Goal: Task Accomplishment & Management: Manage account settings

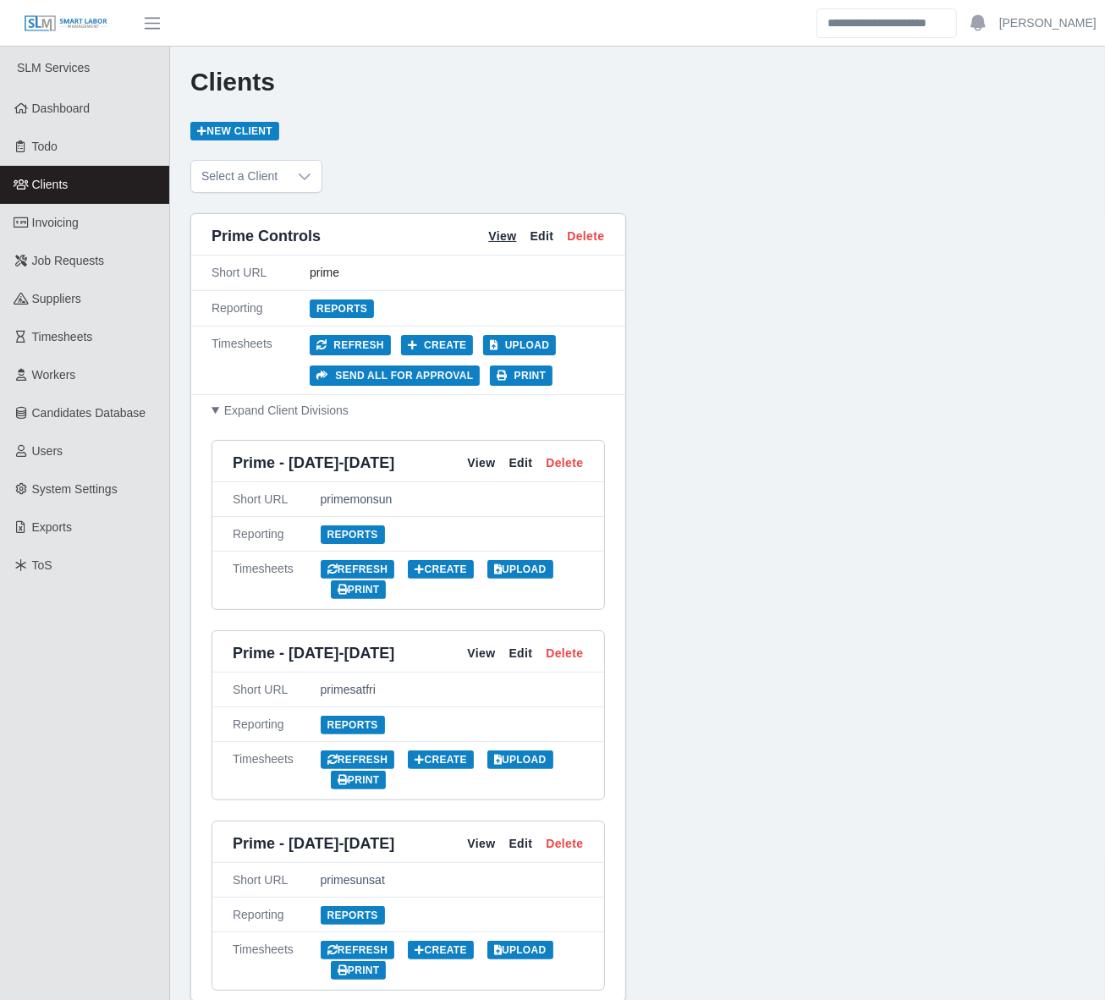
click at [499, 228] on link "View" at bounding box center [502, 237] width 28 height 18
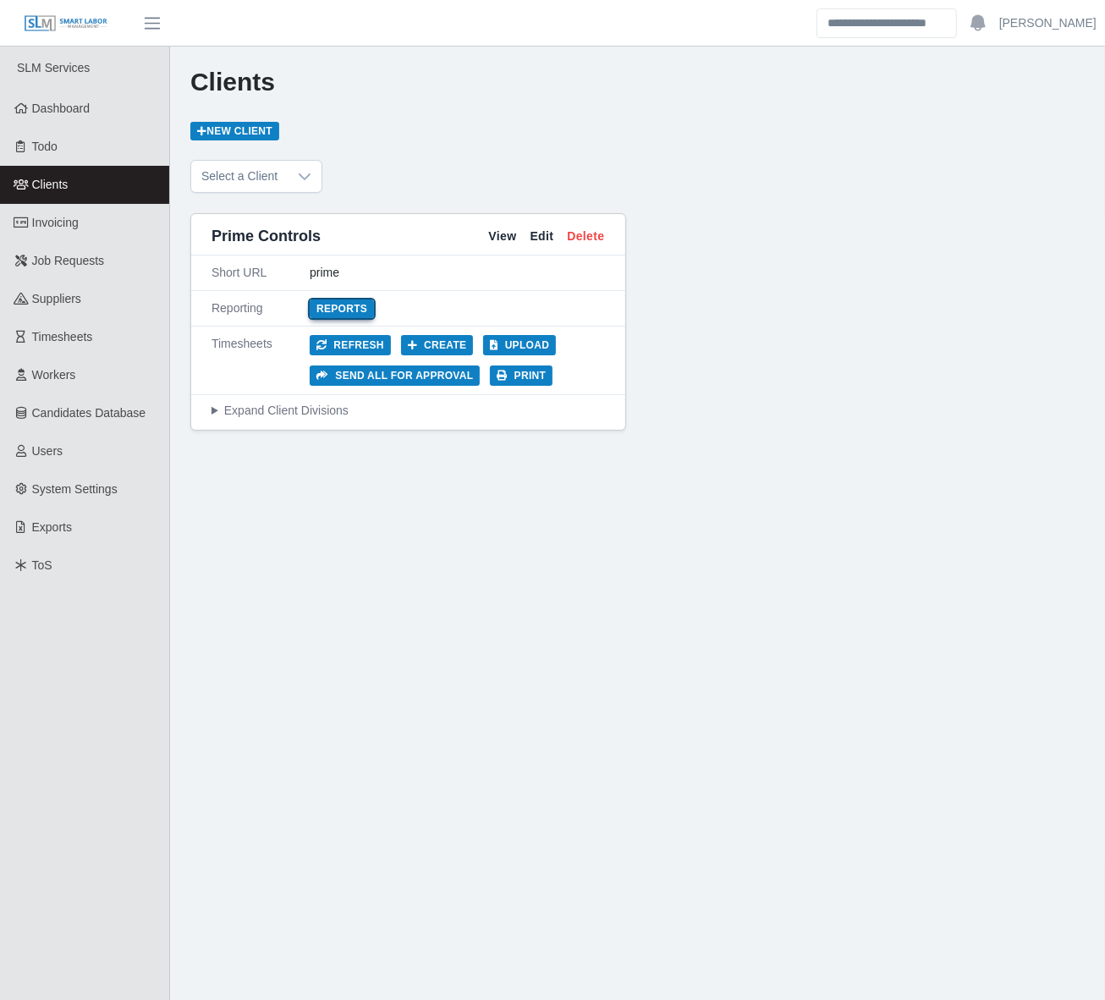
click at [357, 303] on link "Reports" at bounding box center [342, 308] width 64 height 19
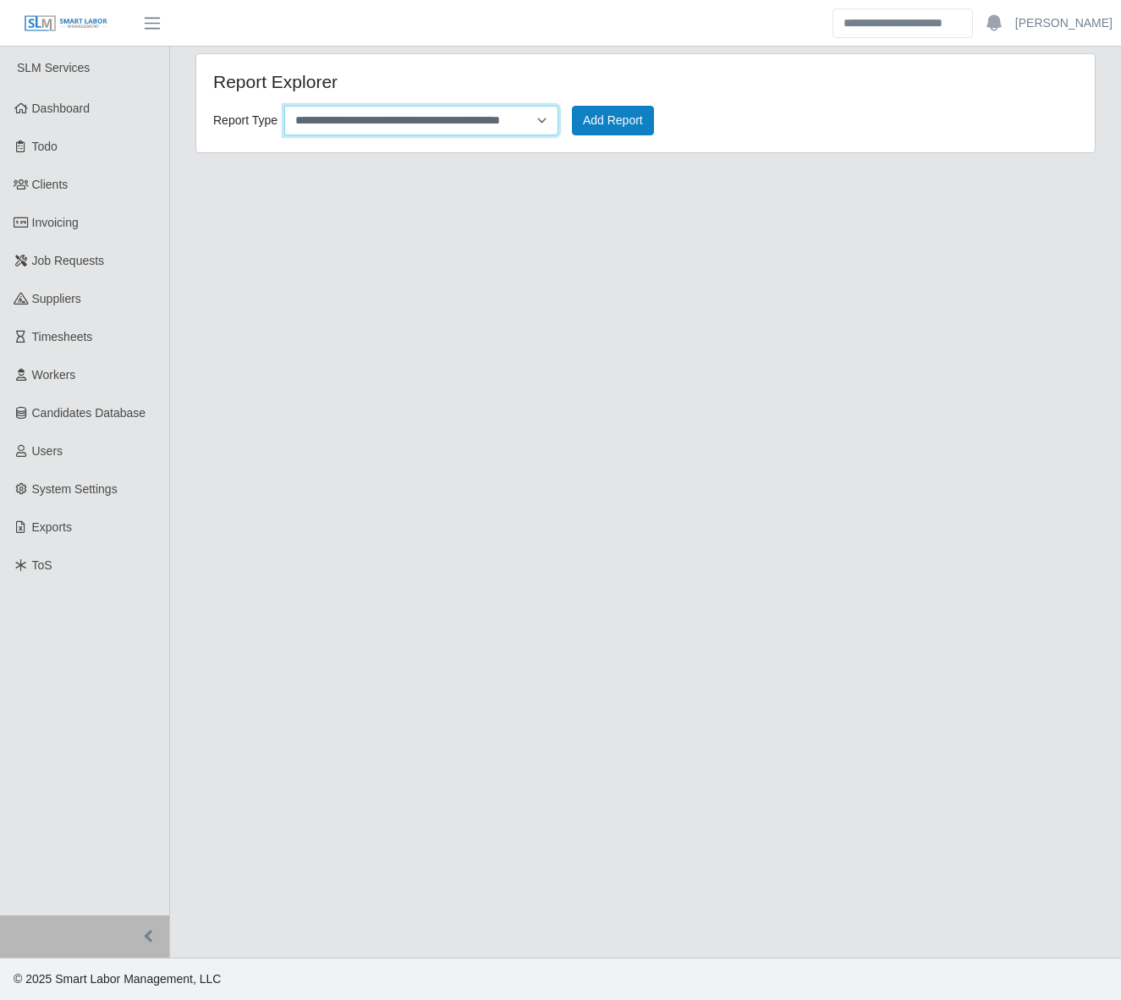
click at [540, 107] on select "**********" at bounding box center [421, 121] width 274 height 30
select select "**********"
click at [284, 106] on select "**********" at bounding box center [421, 121] width 274 height 30
click at [606, 128] on button "Add Report" at bounding box center [613, 121] width 82 height 30
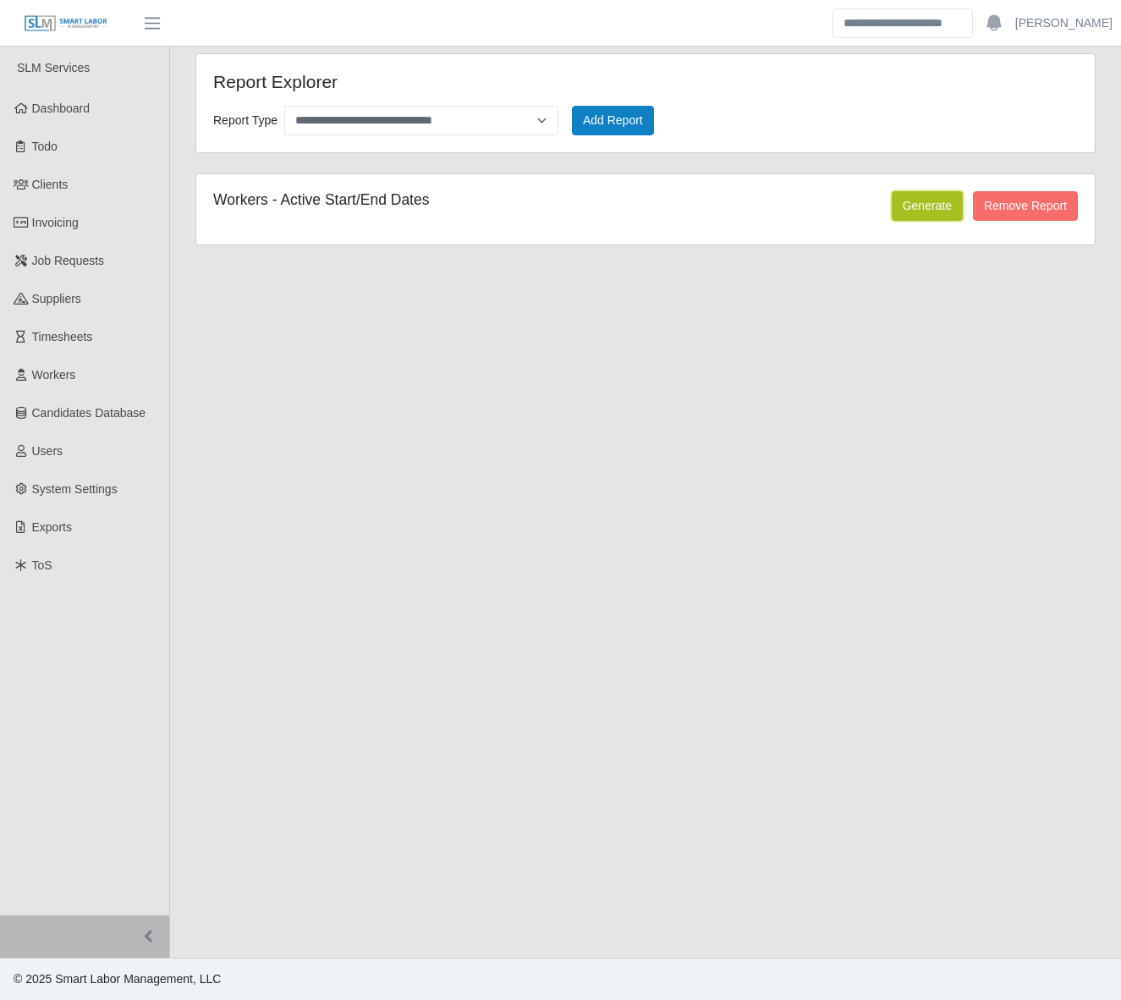
click at [935, 214] on button "Generate" at bounding box center [926, 206] width 71 height 30
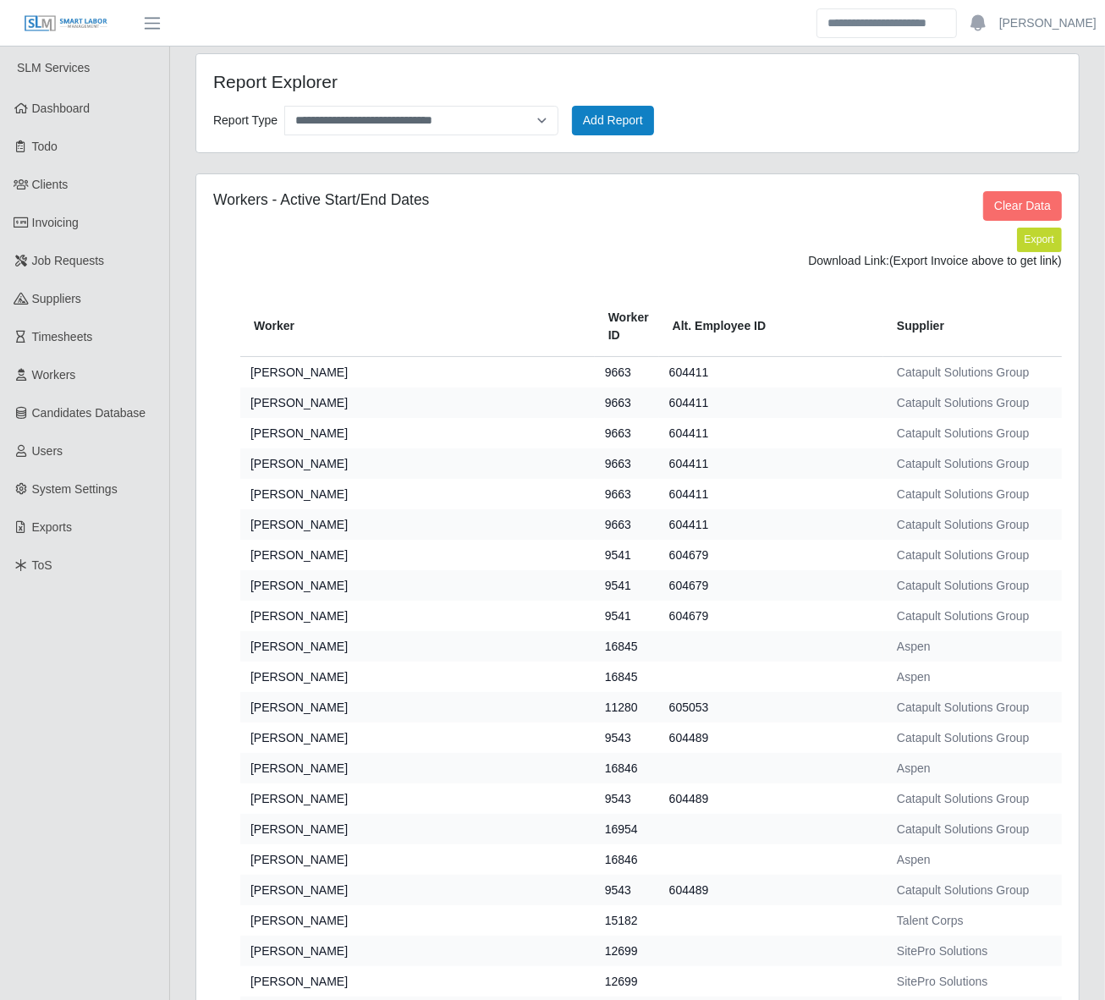
click at [1029, 255] on span "(Export Invoice above to get link)" at bounding box center [975, 261] width 173 height 14
click at [1033, 246] on button "Export" at bounding box center [1039, 240] width 45 height 24
click at [936, 267] on link "https://sm-slm-prod.s3.amazonaws.com/documents/client/62/Active_Workers_Start_E…" at bounding box center [998, 261] width 125 height 14
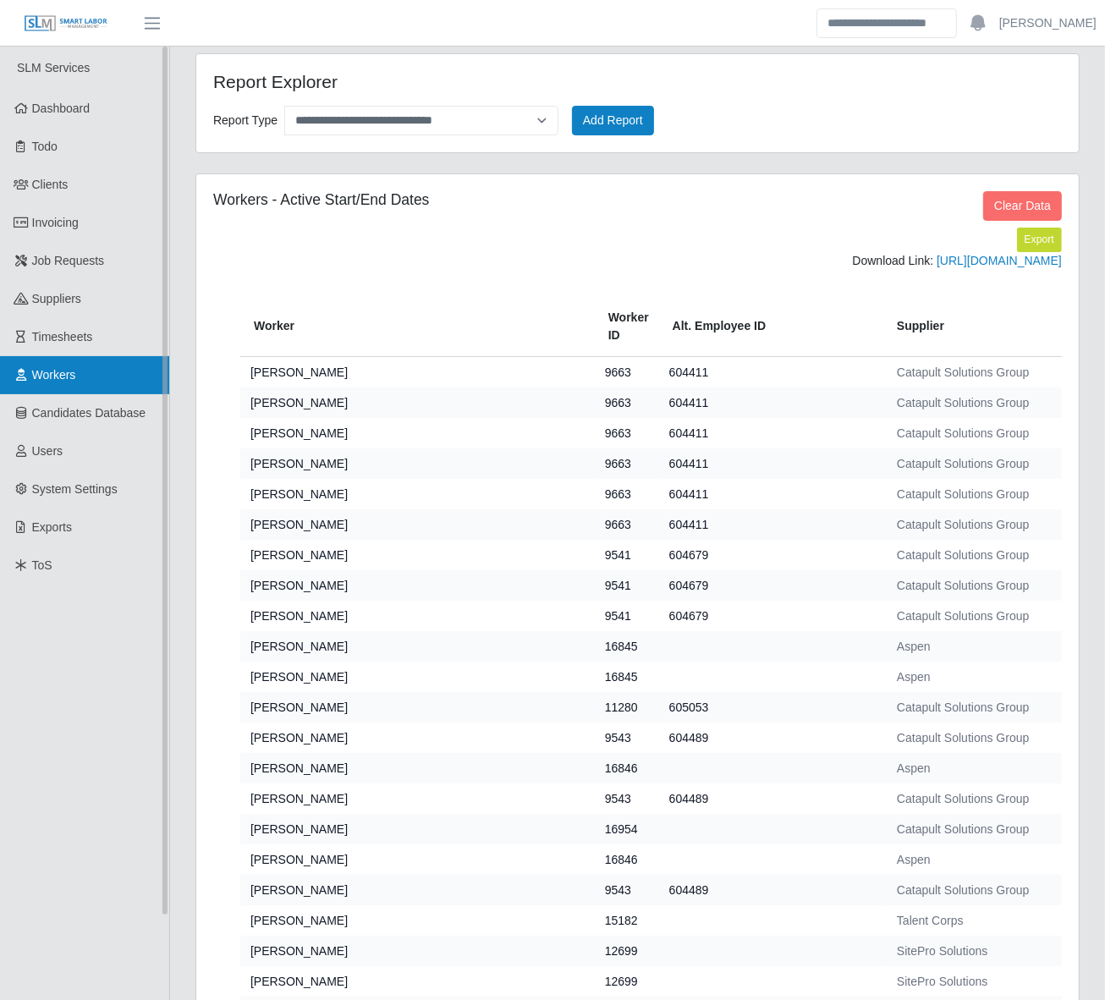
click at [34, 392] on link "Workers" at bounding box center [84, 375] width 169 height 38
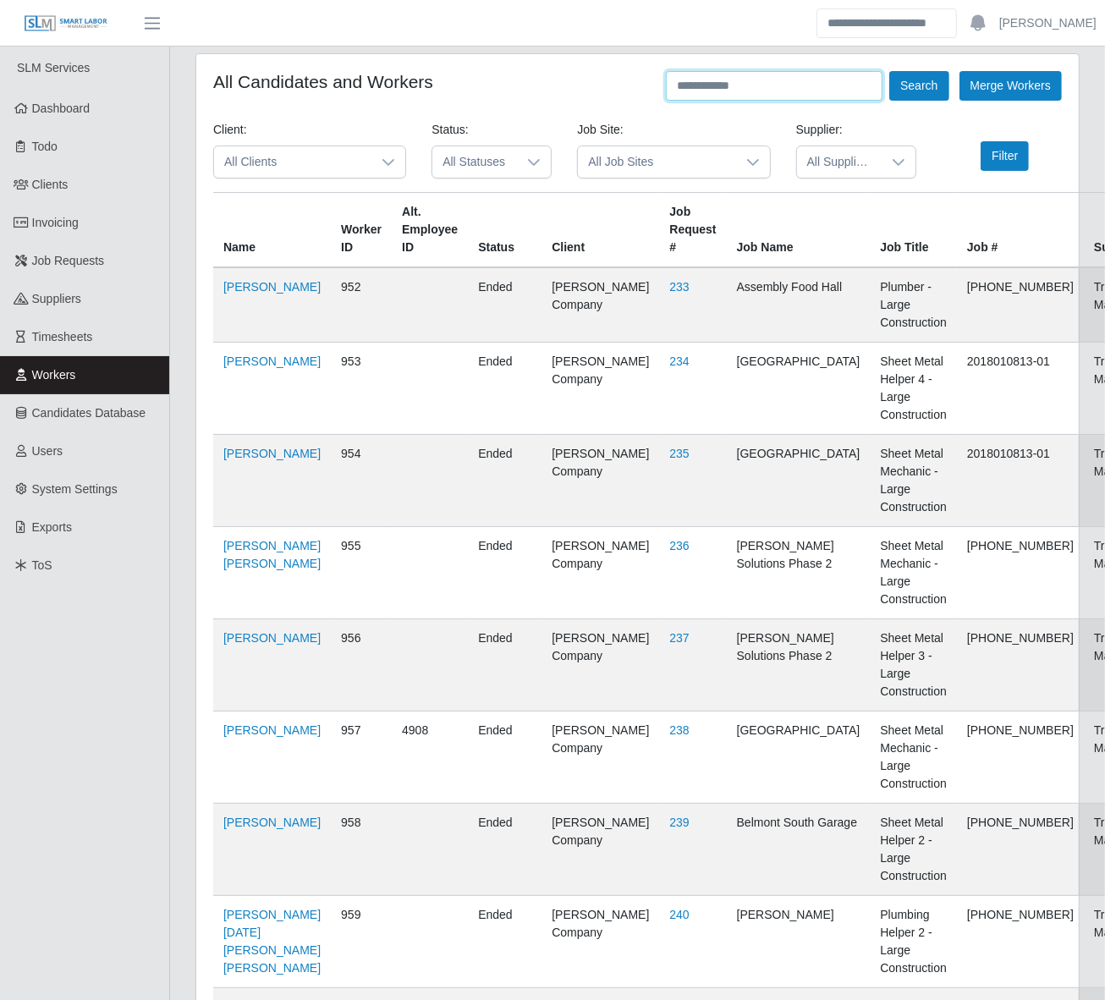
click at [724, 85] on input "text" at bounding box center [774, 86] width 217 height 30
type input "******"
click at [889, 71] on button "Search" at bounding box center [918, 86] width 59 height 30
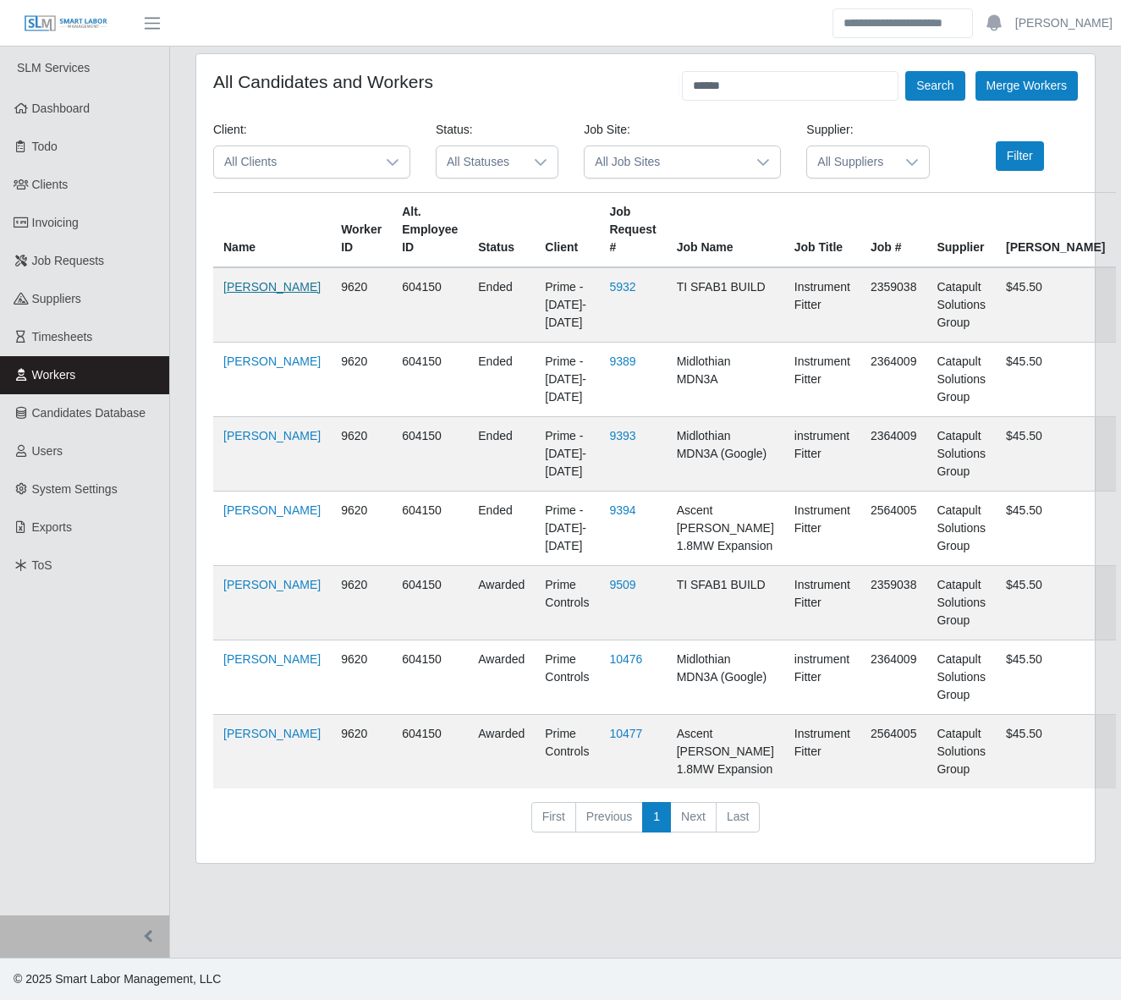
click at [244, 293] on link "[PERSON_NAME]" at bounding box center [271, 287] width 97 height 14
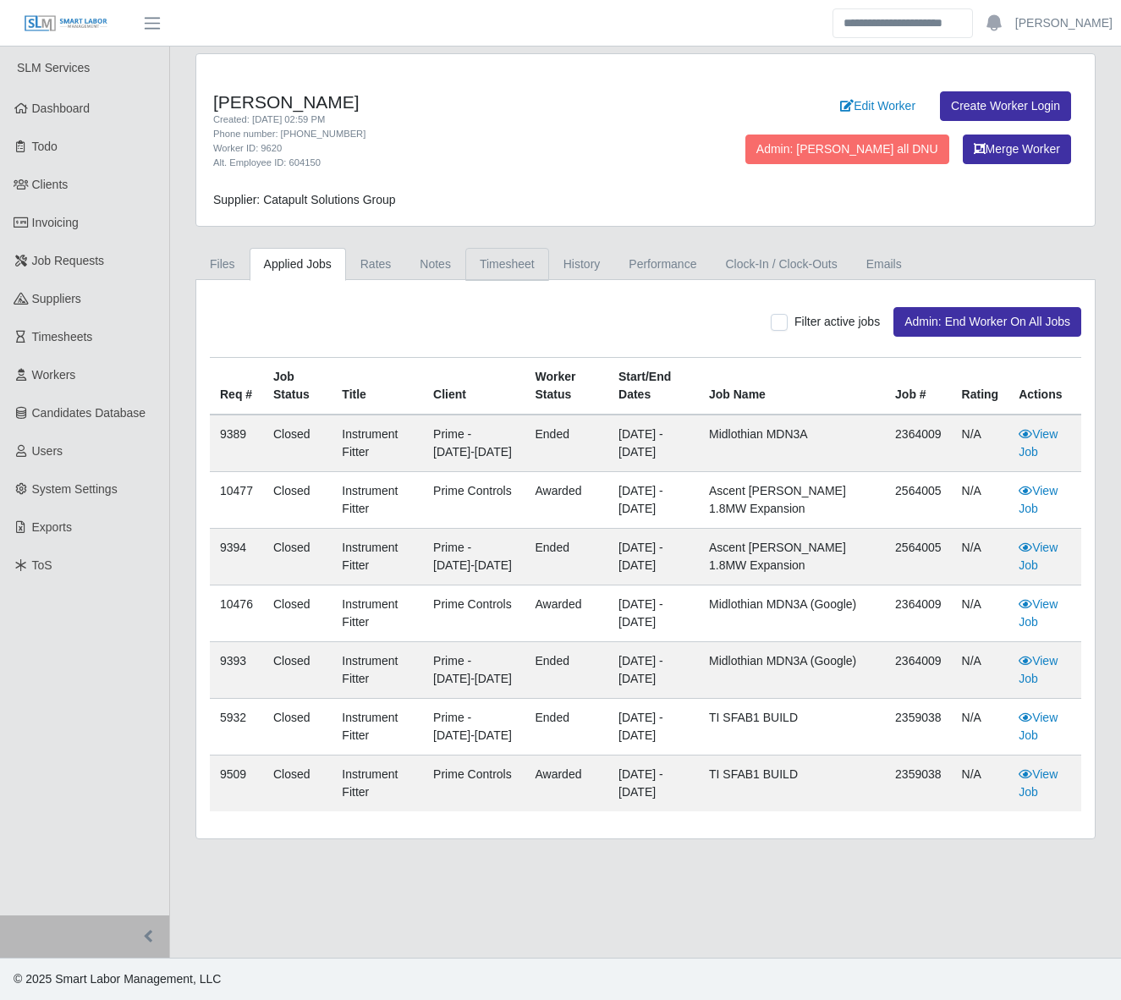
click at [505, 259] on link "Timesheet" at bounding box center [507, 264] width 84 height 33
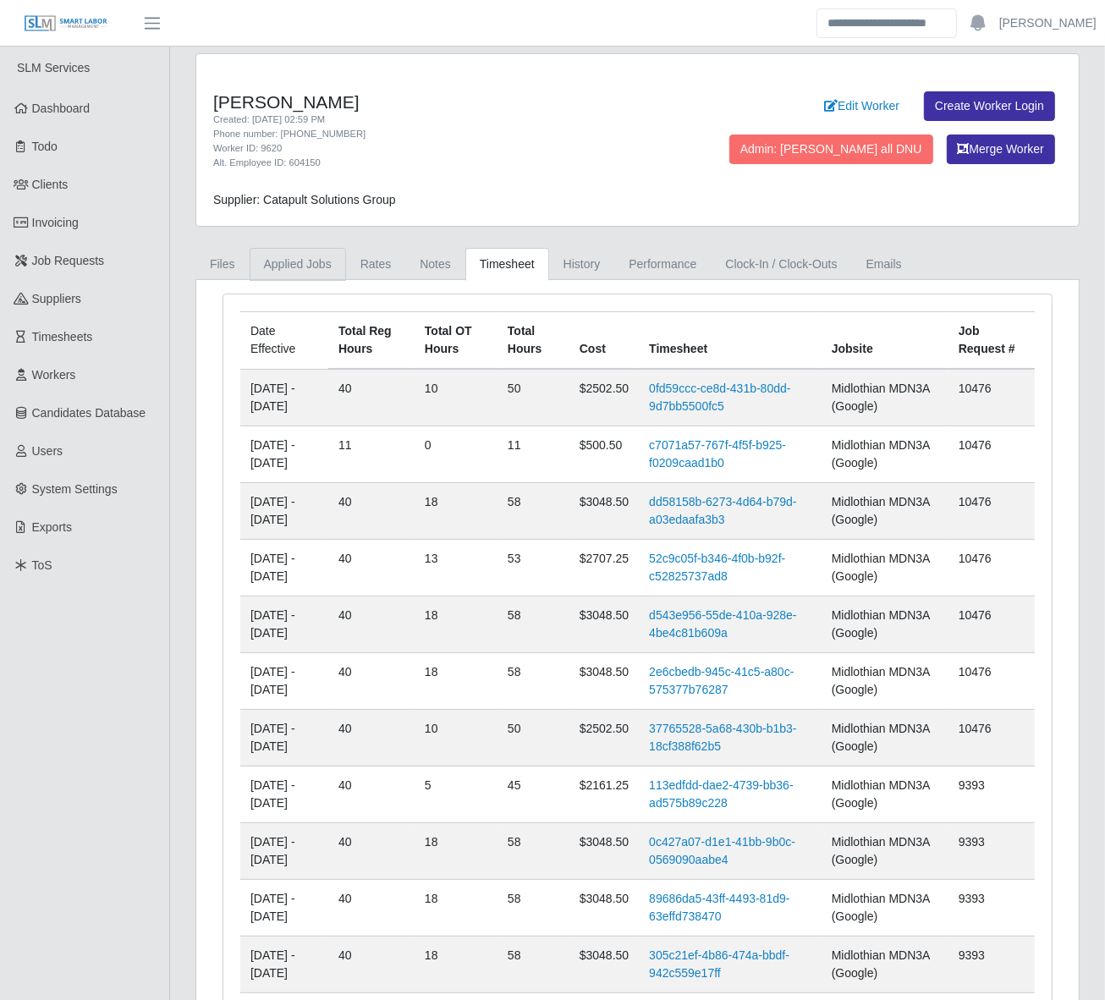
click at [310, 260] on link "Applied Jobs" at bounding box center [297, 264] width 96 height 33
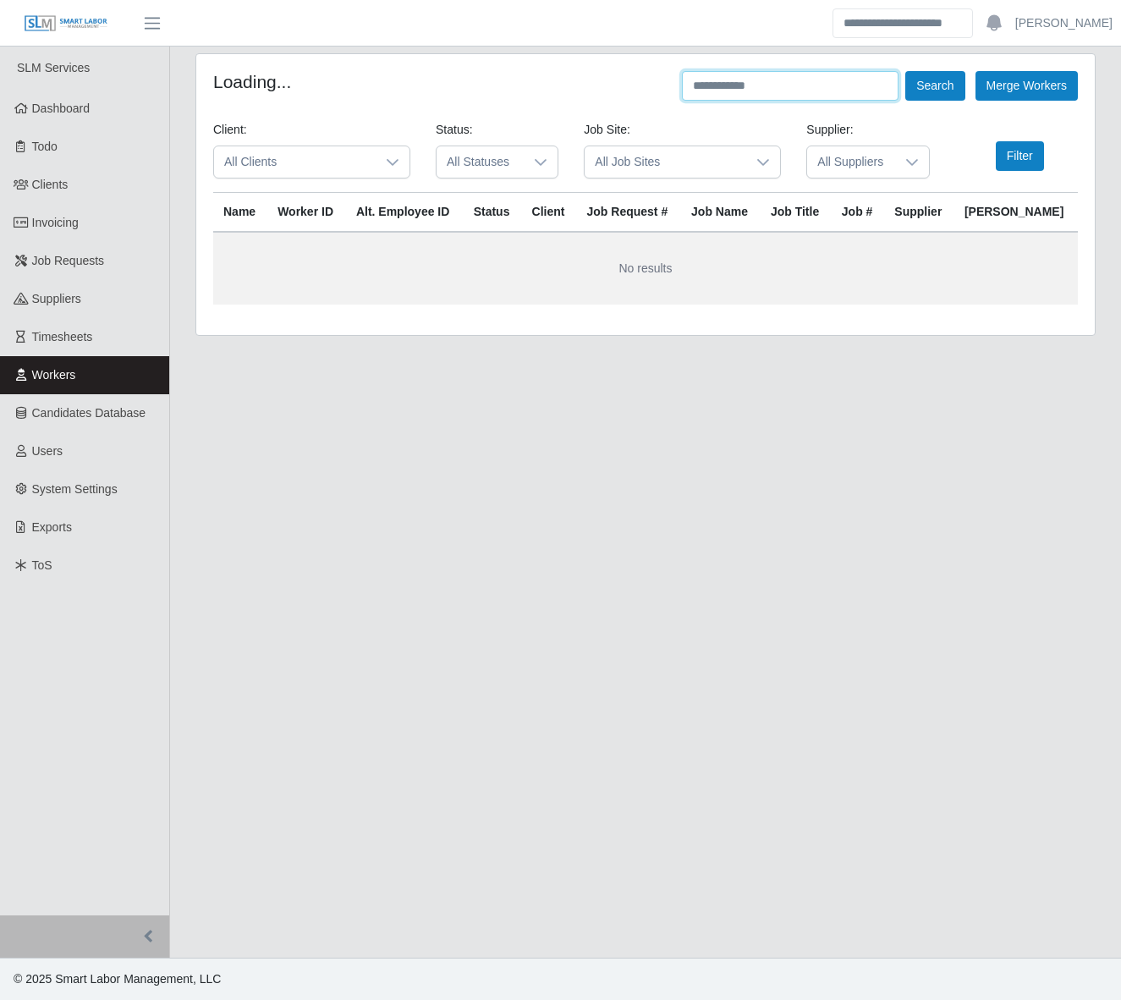
click at [798, 80] on input "text" at bounding box center [790, 86] width 217 height 30
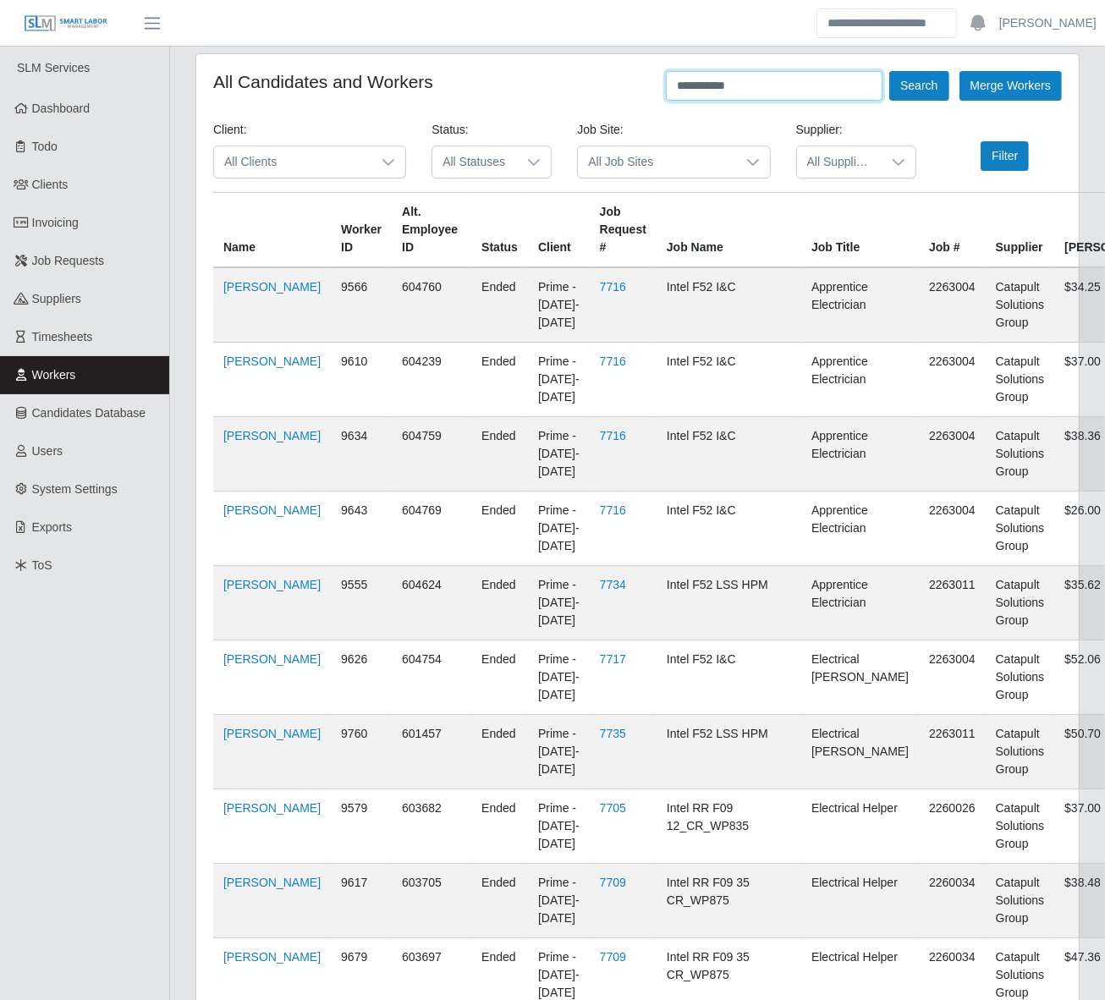
type input "**********"
click at [889, 71] on button "Search" at bounding box center [918, 86] width 59 height 30
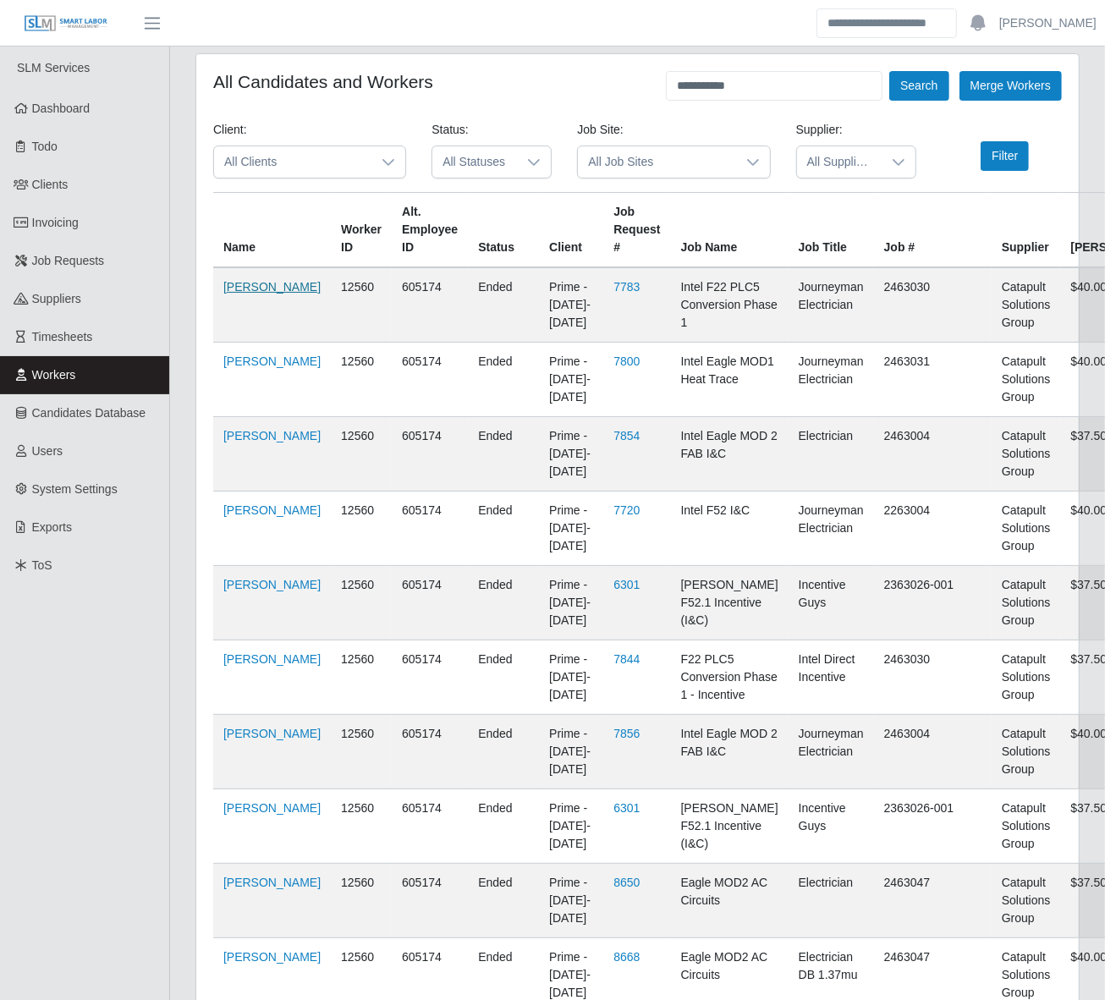
click at [244, 293] on link "[PERSON_NAME]" at bounding box center [271, 287] width 97 height 14
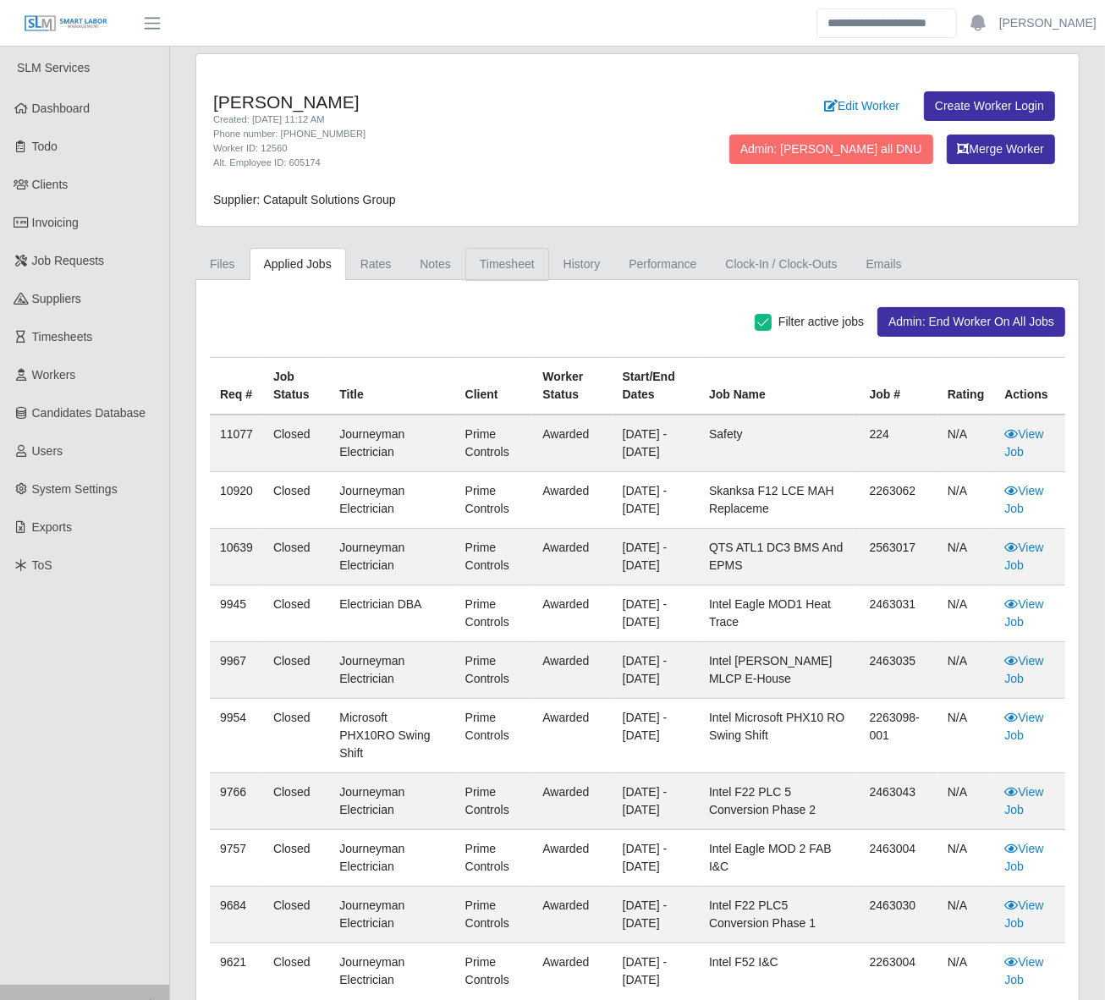
click at [496, 267] on link "Timesheet" at bounding box center [507, 264] width 84 height 33
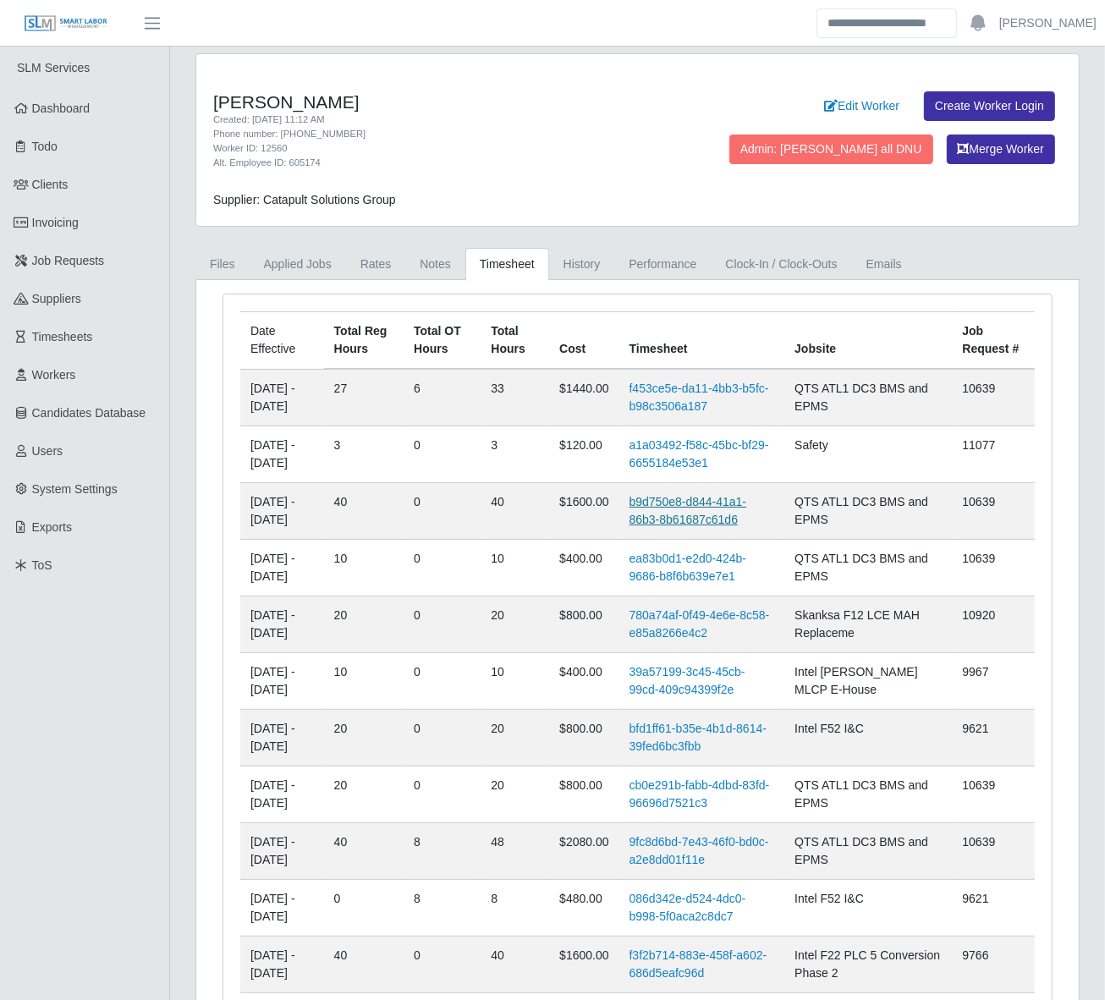
click at [737, 521] on link "b9d750e8-d844-41a1-86b3-8b61687c61d6" at bounding box center [688, 510] width 118 height 31
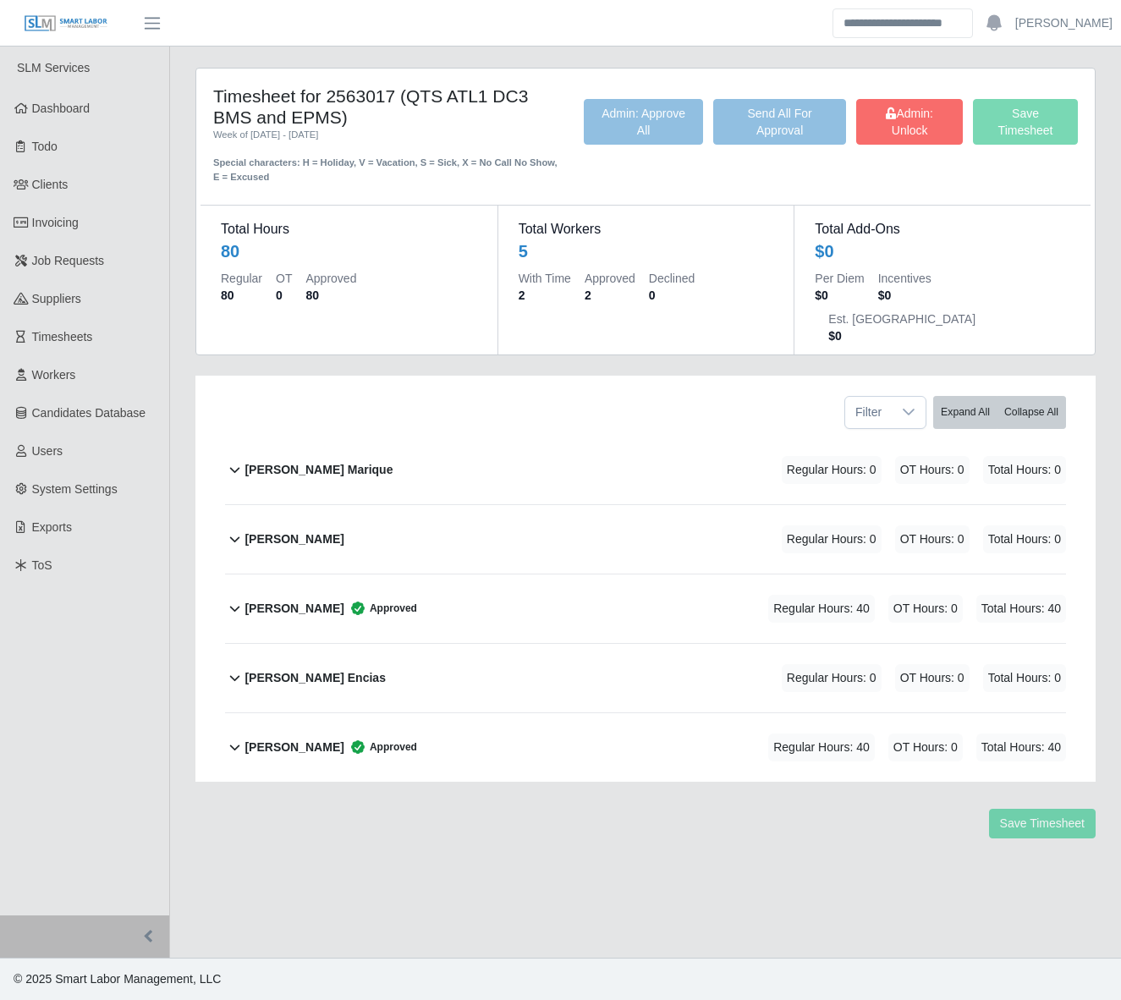
drag, startPoint x: 337, startPoint y: 117, endPoint x: 404, endPoint y: 99, distance: 70.0
click at [404, 99] on h4 "Timesheet for 2563017 (QTS ATL1 DC3 BMS and EPMS)" at bounding box center [385, 106] width 345 height 42
copy h4 "QTS ATL1 DC3 BMS and EPMS"
